Goal: Task Accomplishment & Management: Use online tool/utility

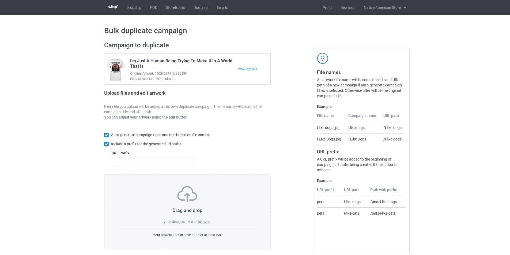
click at [208, 221] on label "browse" at bounding box center [204, 222] width 12 height 4
click at [0, 0] on input "browse" at bounding box center [0, 0] width 0 height 0
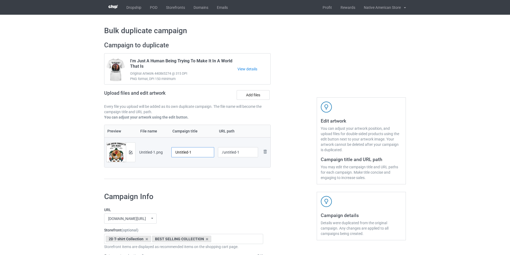
click at [204, 154] on input "Untitled-1" at bounding box center [192, 152] width 43 height 10
click at [203, 154] on input "Untitled-1" at bounding box center [192, 152] width 43 height 10
paste input "THE DRUM CONNECTS OUR HEART"
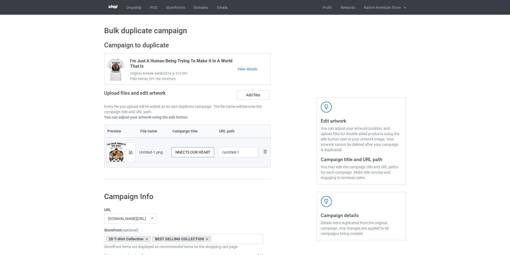
type input "THE DRUM CONNECTS OUR HEART"
click at [237, 152] on input "/untitled-1" at bounding box center [238, 152] width 40 height 10
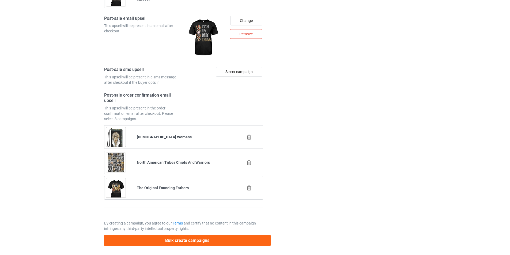
scroll to position [726, 0]
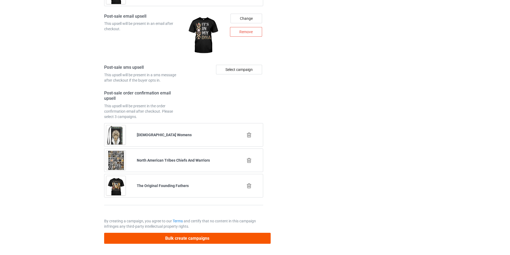
type input "/tee498"
click at [224, 240] on button "Bulk create campaigns" at bounding box center [187, 238] width 167 height 11
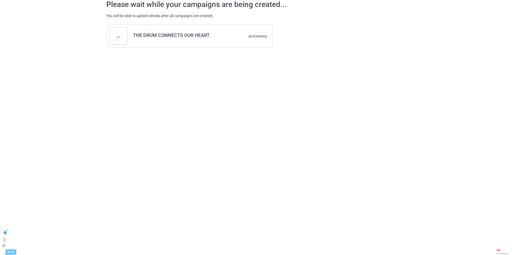
scroll to position [0, 0]
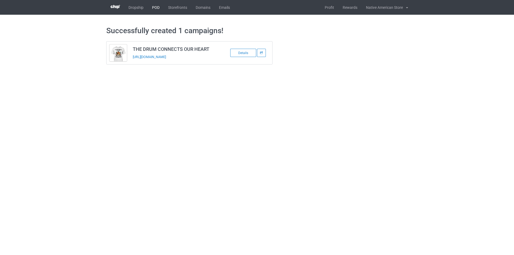
click at [160, 9] on link "POD" at bounding box center [156, 7] width 16 height 15
